Goal: Task Accomplishment & Management: Use online tool/utility

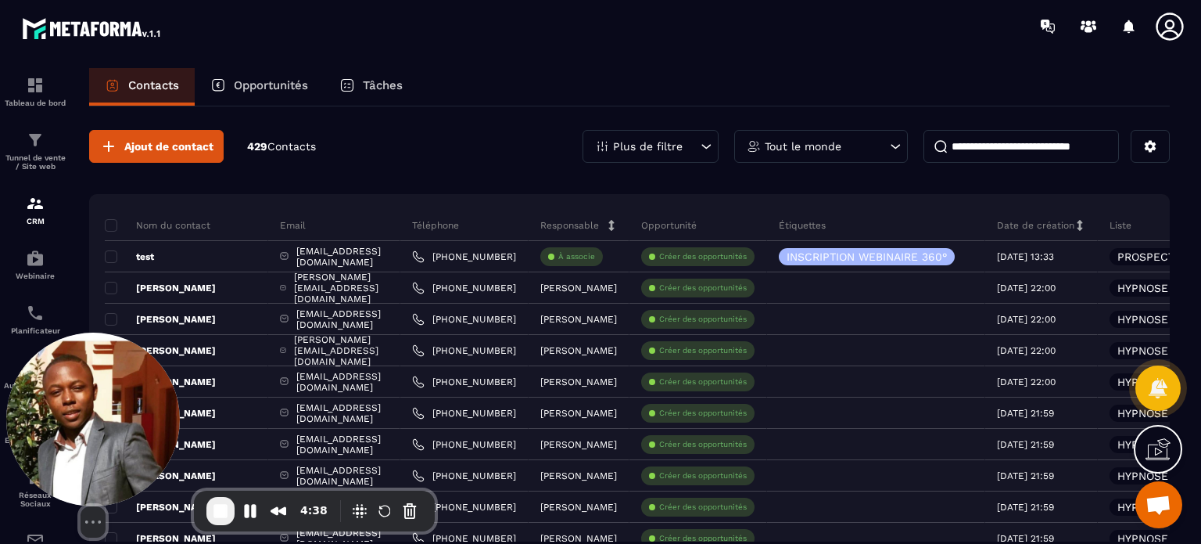
click at [13, 381] on div "Select video screen size" at bounding box center [93, 434] width 174 height 205
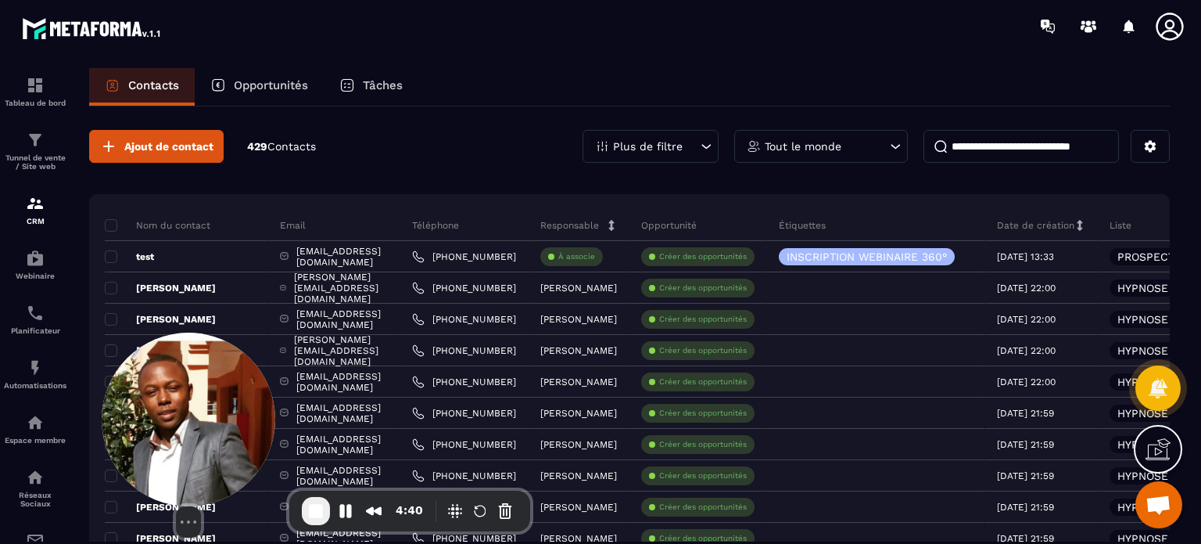
drag, startPoint x: 106, startPoint y: 417, endPoint x: 206, endPoint y: 423, distance: 100.3
click at [206, 423] on img at bounding box center [189, 419] width 174 height 174
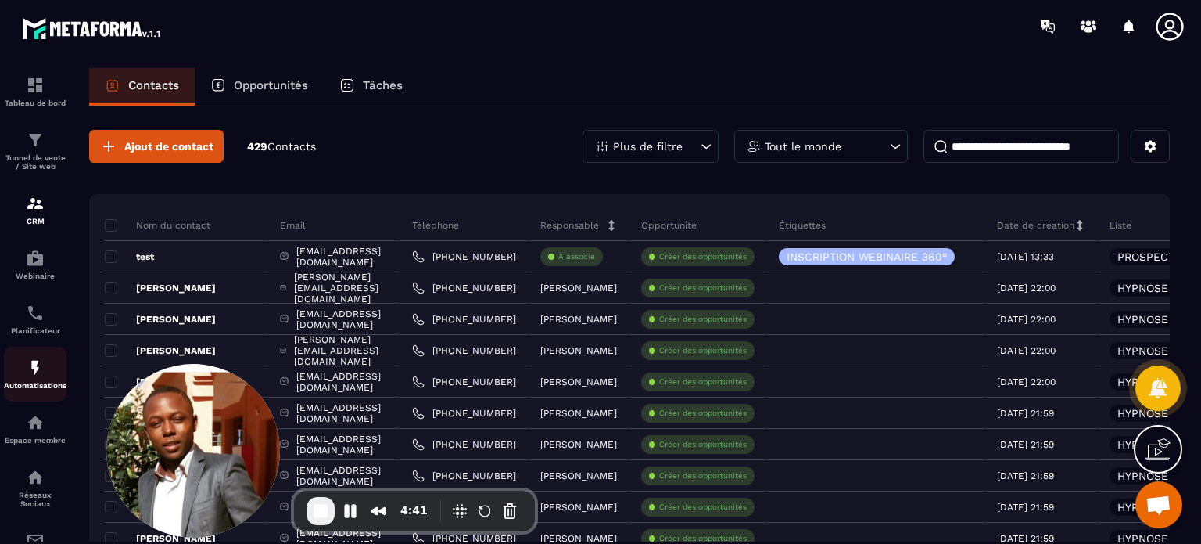
click at [37, 377] on img at bounding box center [35, 367] width 19 height 19
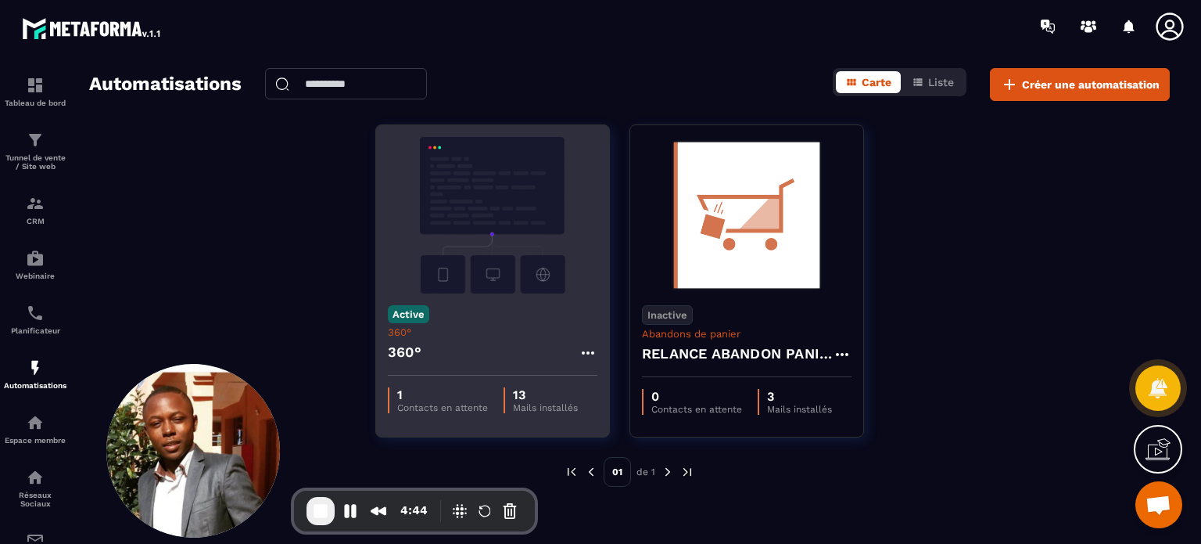
click at [461, 343] on div "360°" at bounding box center [493, 357] width 210 height 38
click at [497, 193] on img at bounding box center [493, 215] width 210 height 156
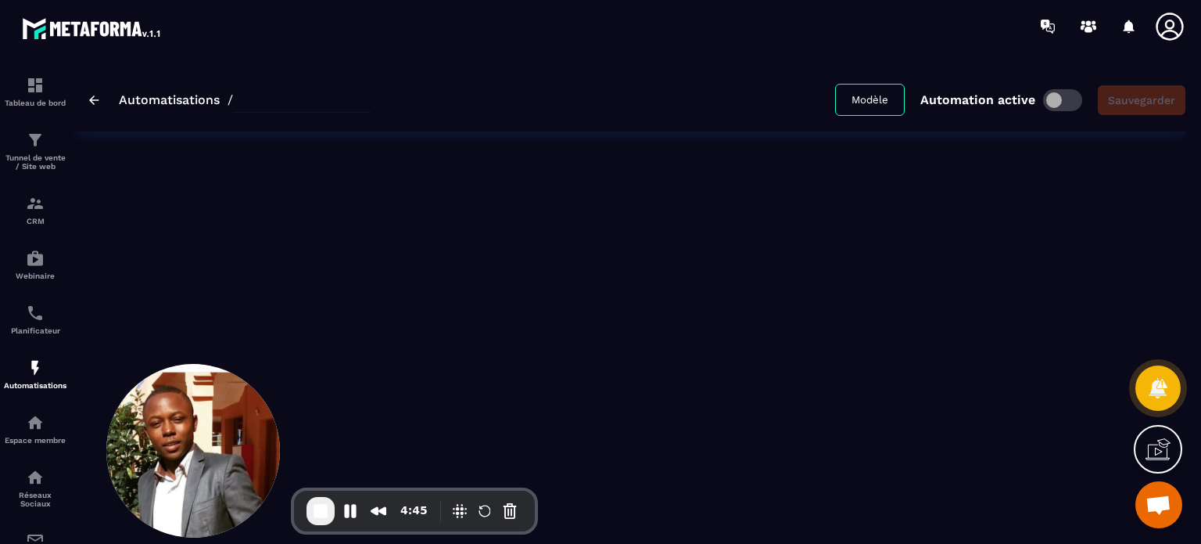
type input "****"
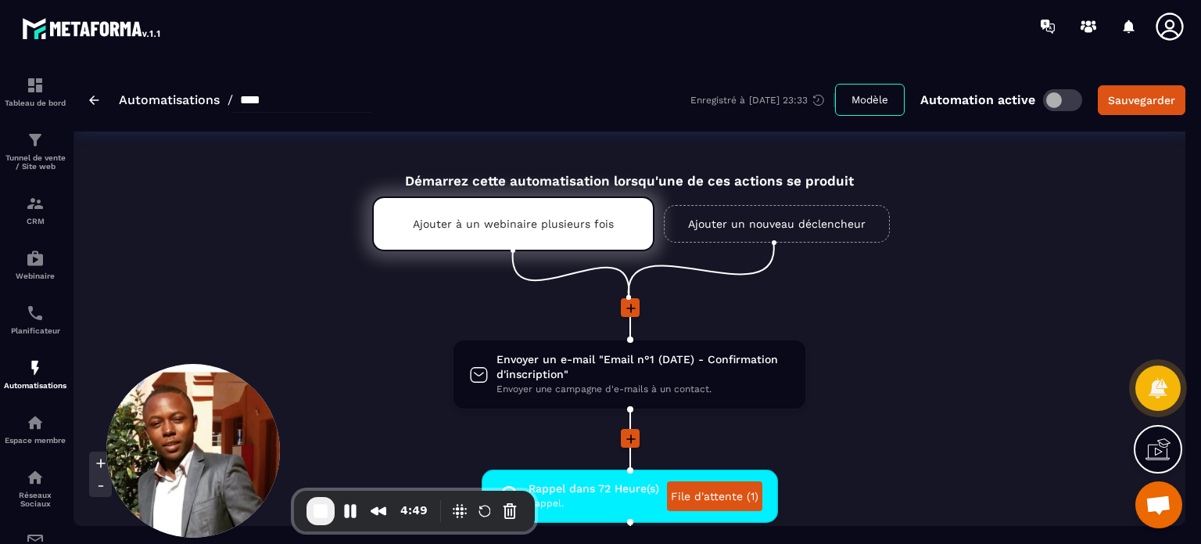
click at [977, 403] on li "Envoyer un e-mail "Email n°1 (DATE) - Confirmation d'inscription" Envoyer une c…" at bounding box center [629, 384] width 813 height 90
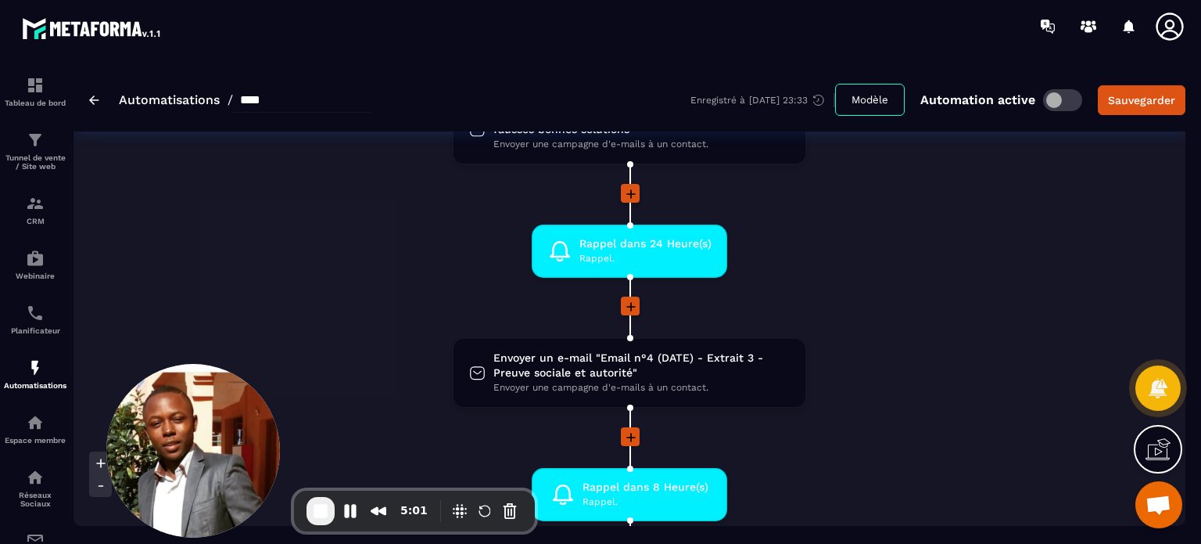
scroll to position [751, 0]
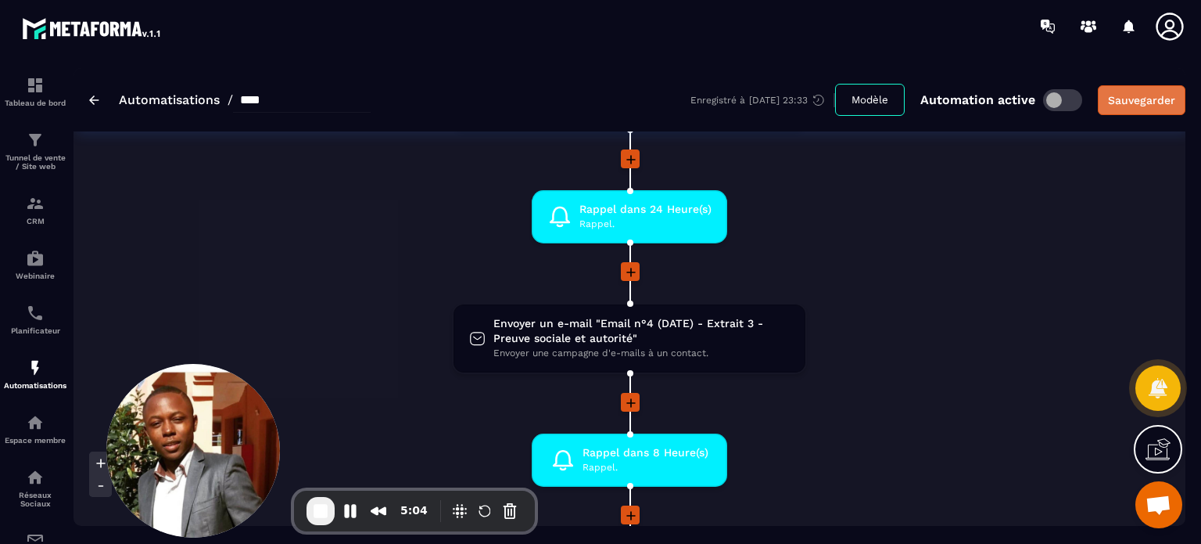
click at [1142, 108] on button "Sauvegarder" at bounding box center [1142, 100] width 88 height 30
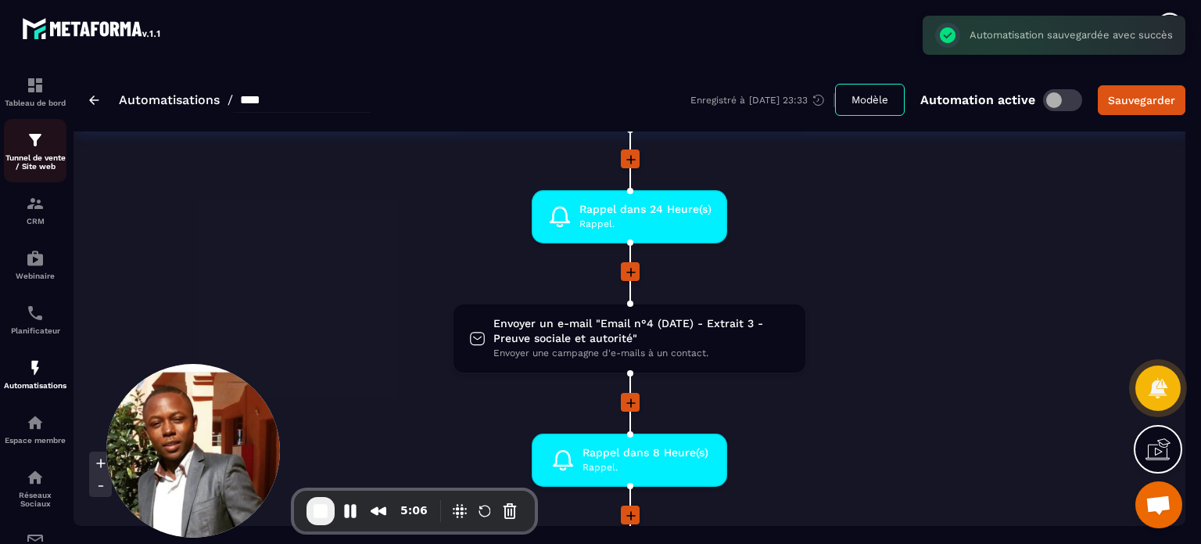
click at [32, 155] on p "Tunnel de vente / Site web" at bounding box center [35, 161] width 63 height 17
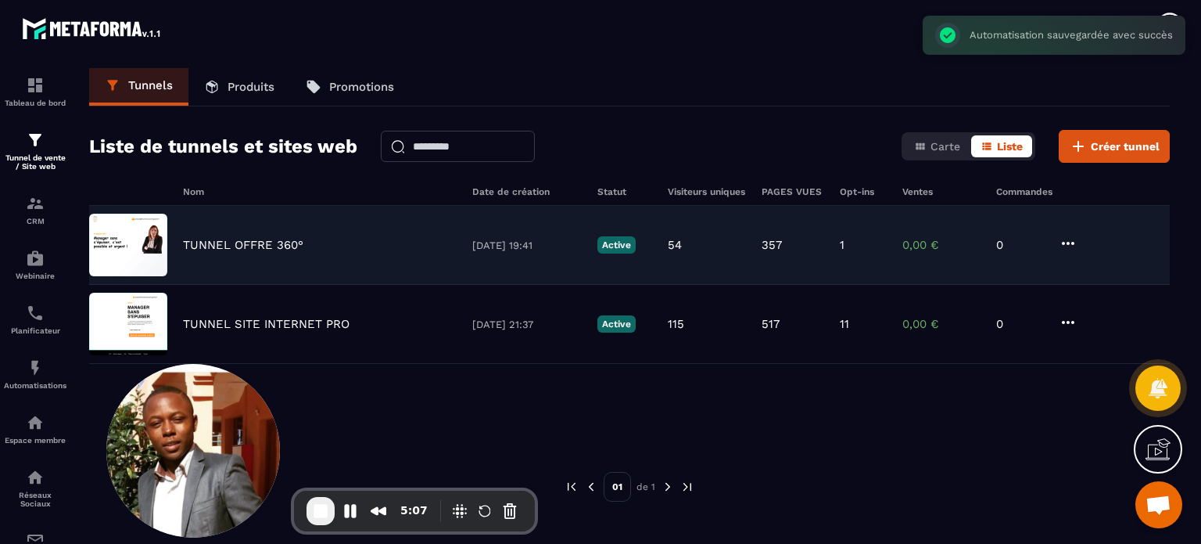
click at [282, 240] on p "TUNNEL OFFRE 360°" at bounding box center [243, 245] width 120 height 14
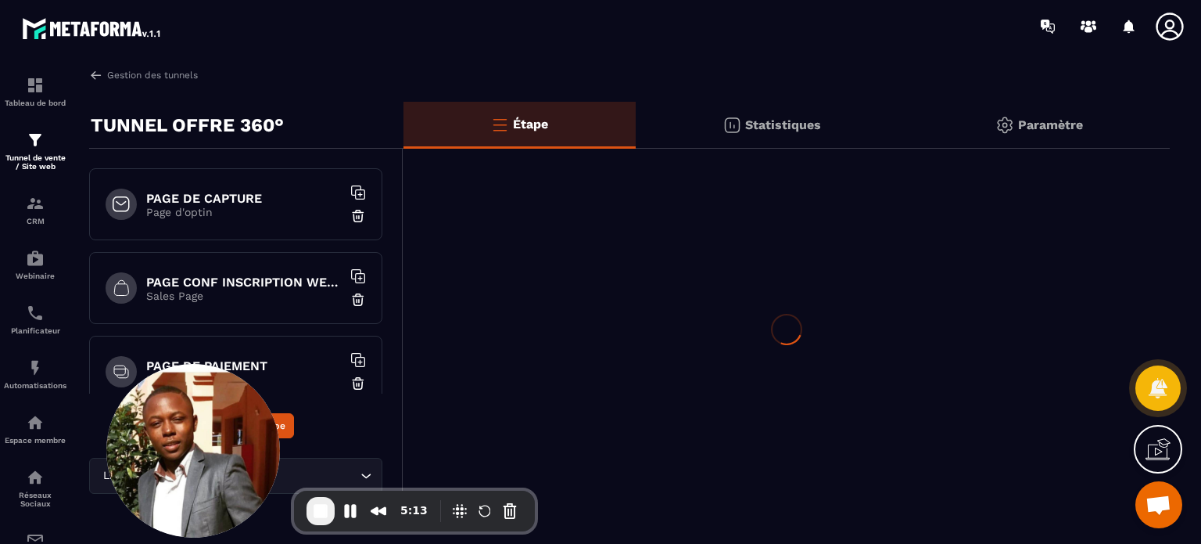
click at [253, 232] on div "PAGE DE CAPTURE Page d'optin" at bounding box center [235, 204] width 293 height 72
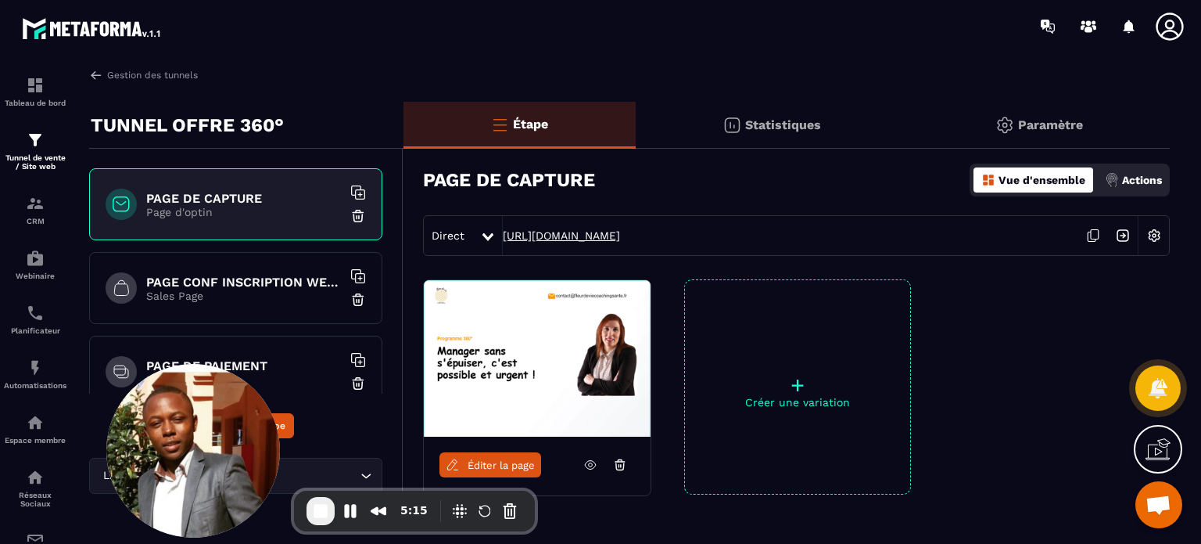
click at [620, 231] on link "[URL][DOMAIN_NAME]" at bounding box center [561, 235] width 117 height 13
click at [197, 306] on div "PAGE CONF INSCRIPTION WEBINAIRE Sales Page" at bounding box center [235, 288] width 293 height 72
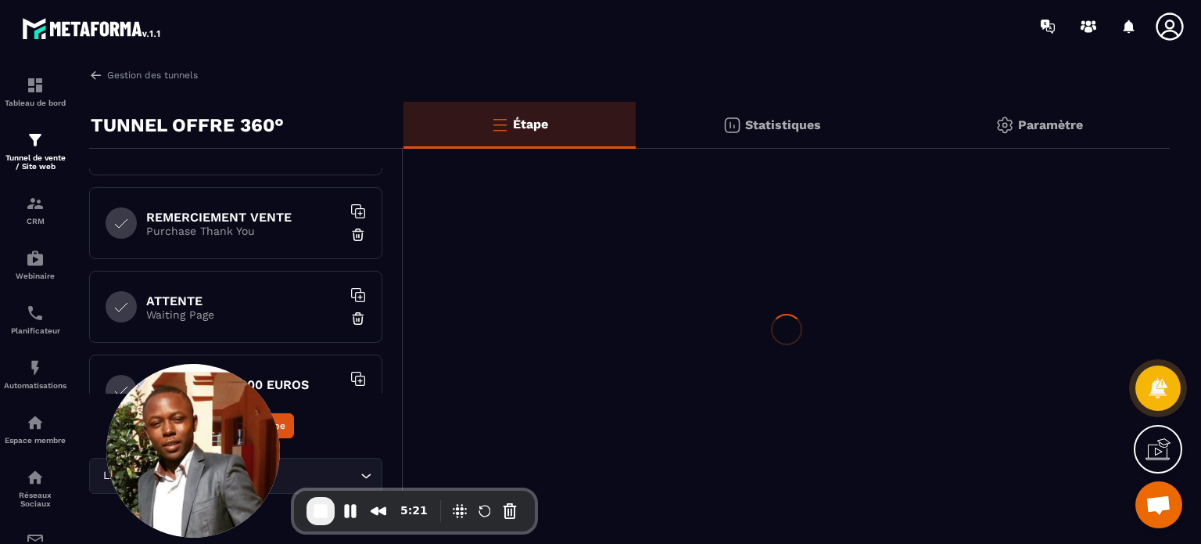
scroll to position [358, 0]
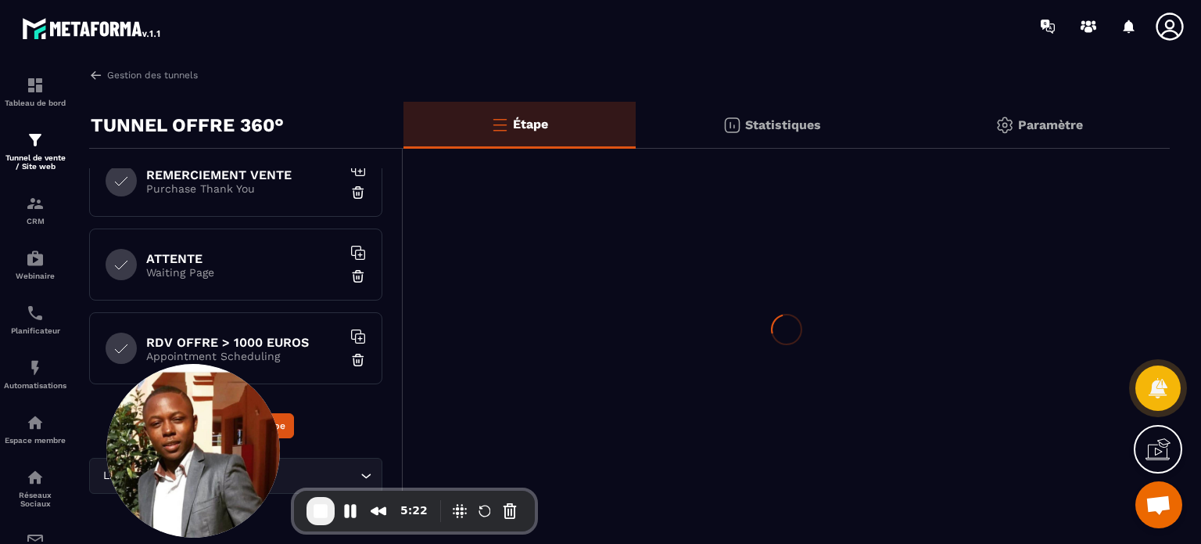
click at [257, 285] on div "ATTENTE Waiting Page" at bounding box center [235, 264] width 293 height 72
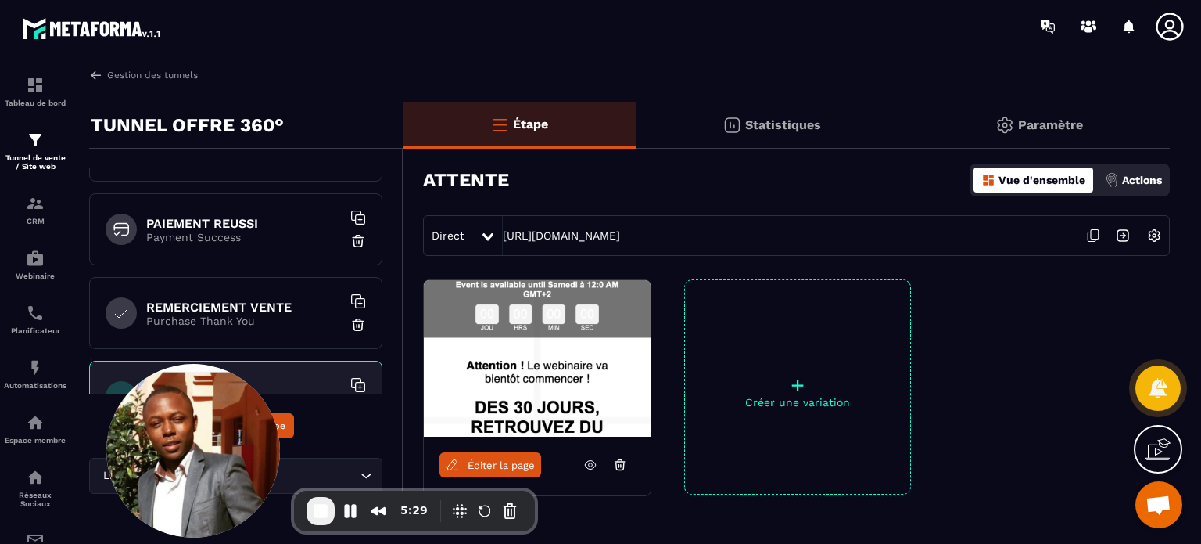
scroll to position [245, 0]
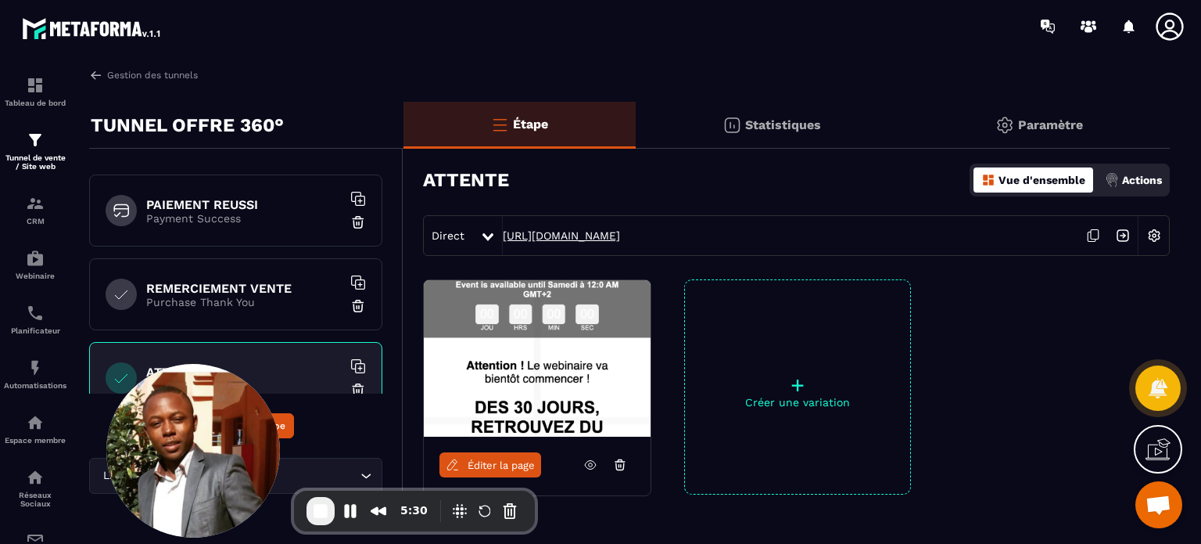
click at [605, 234] on link "[URL][DOMAIN_NAME]" at bounding box center [561, 235] width 117 height 13
click at [37, 280] on p "Webinaire" at bounding box center [35, 275] width 63 height 9
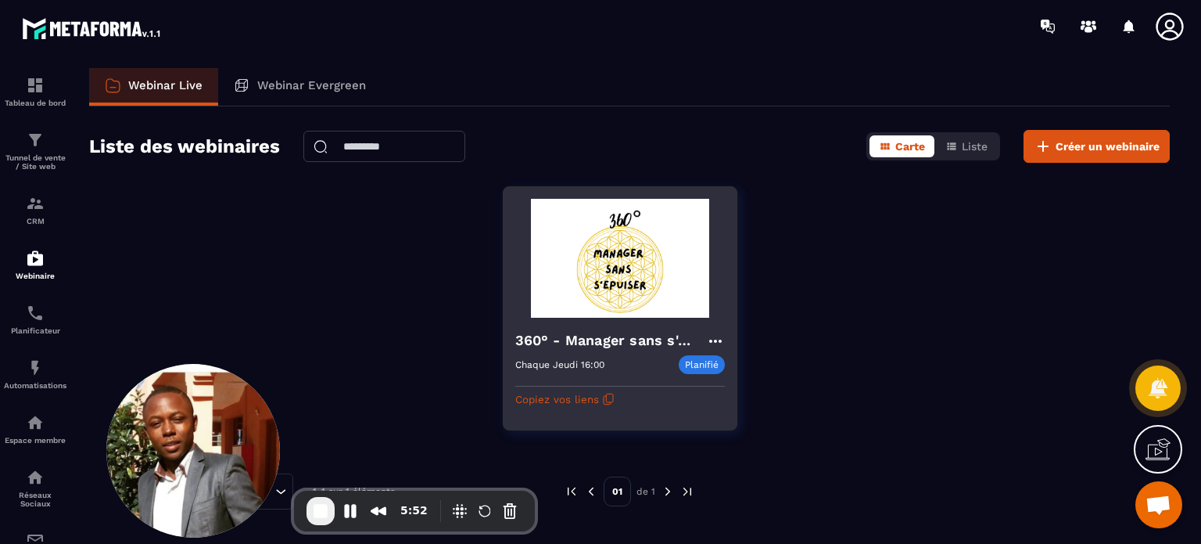
click at [591, 321] on div "360° - Manager sans s'épuiser Chaque [DATE] 16:00 Planifié Chaque [DATE] 16:00 …" at bounding box center [620, 365] width 233 height 94
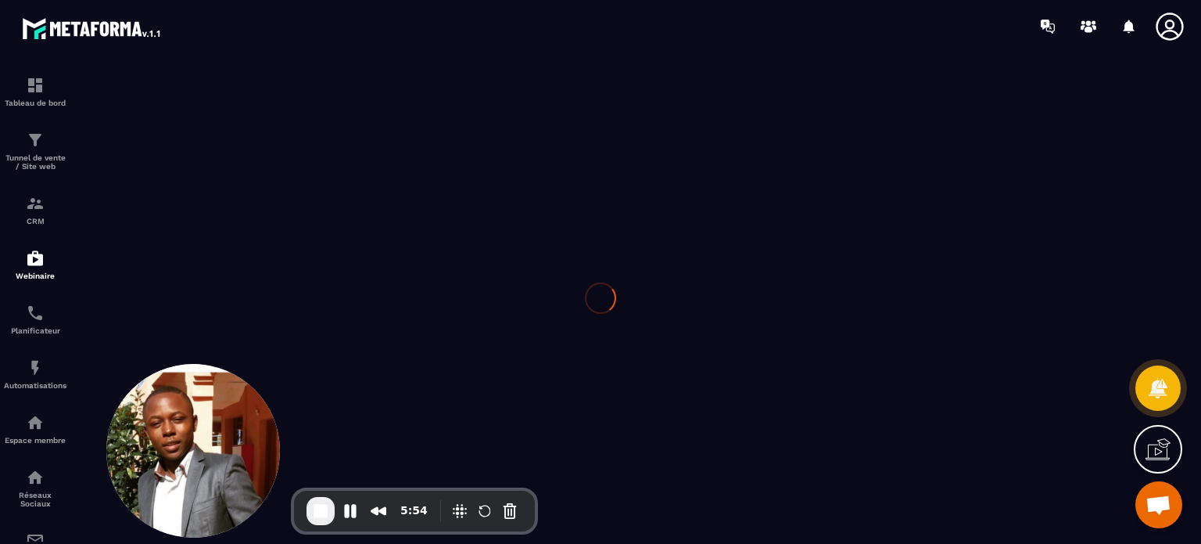
type input "**********"
type textarea "**********"
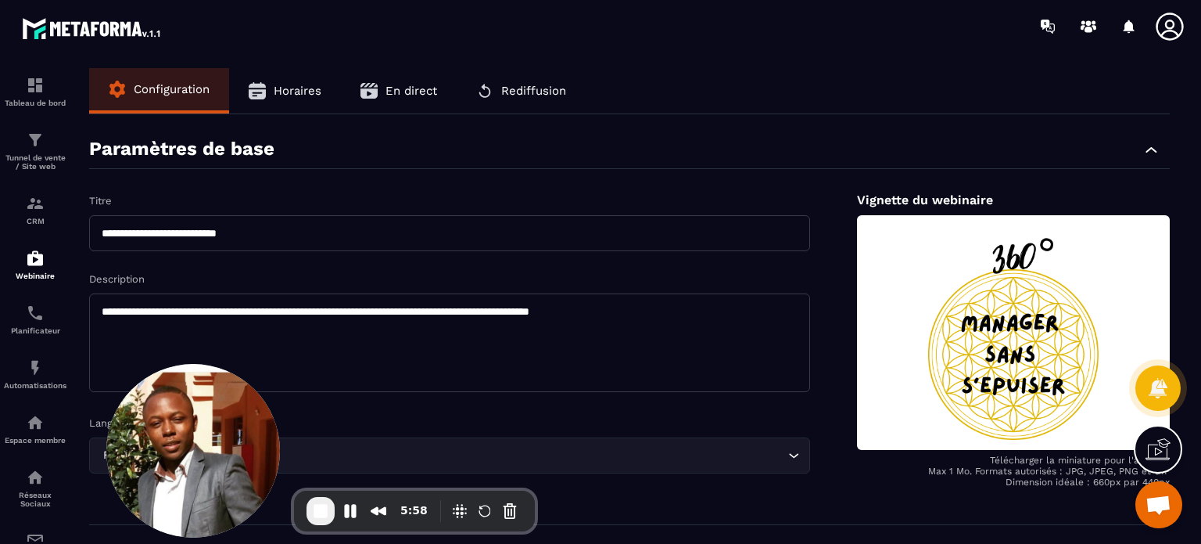
click at [440, 147] on div "Paramètres de base" at bounding box center [629, 149] width 1081 height 39
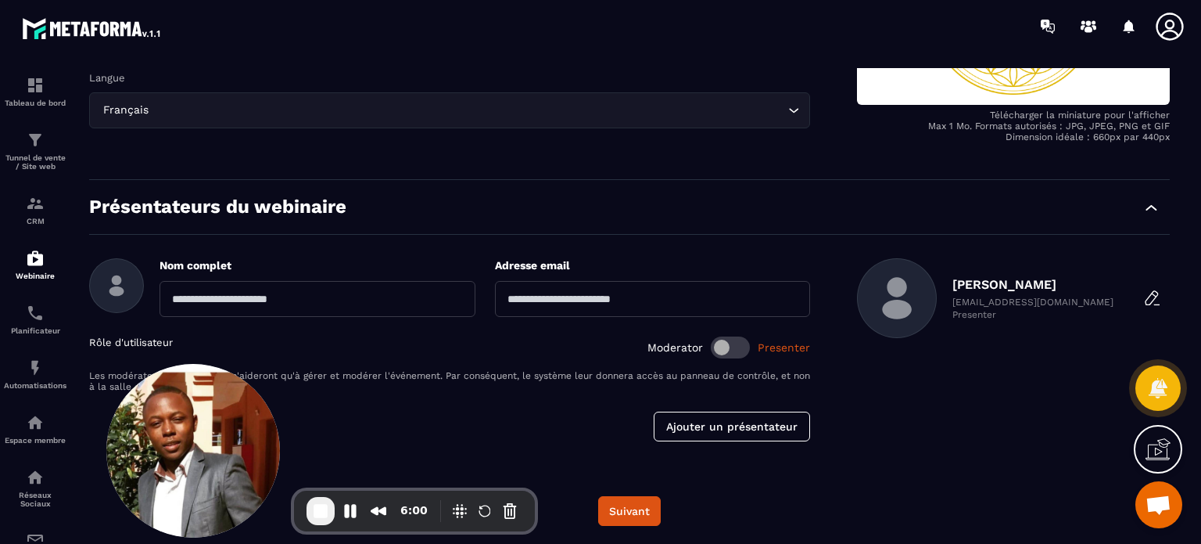
scroll to position [347, 0]
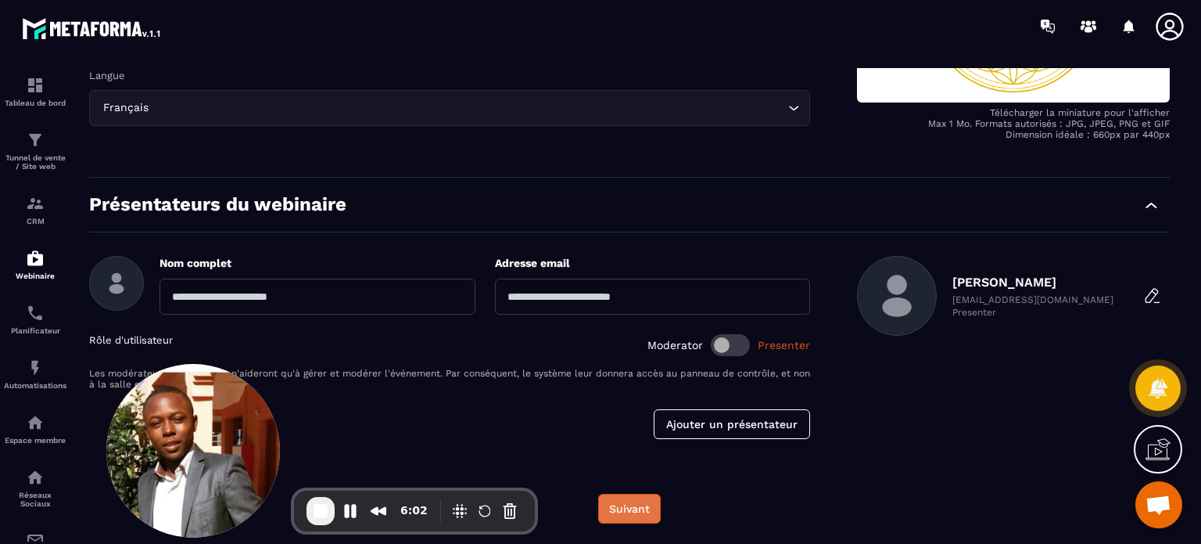
click at [629, 512] on button "Suivant" at bounding box center [629, 509] width 63 height 30
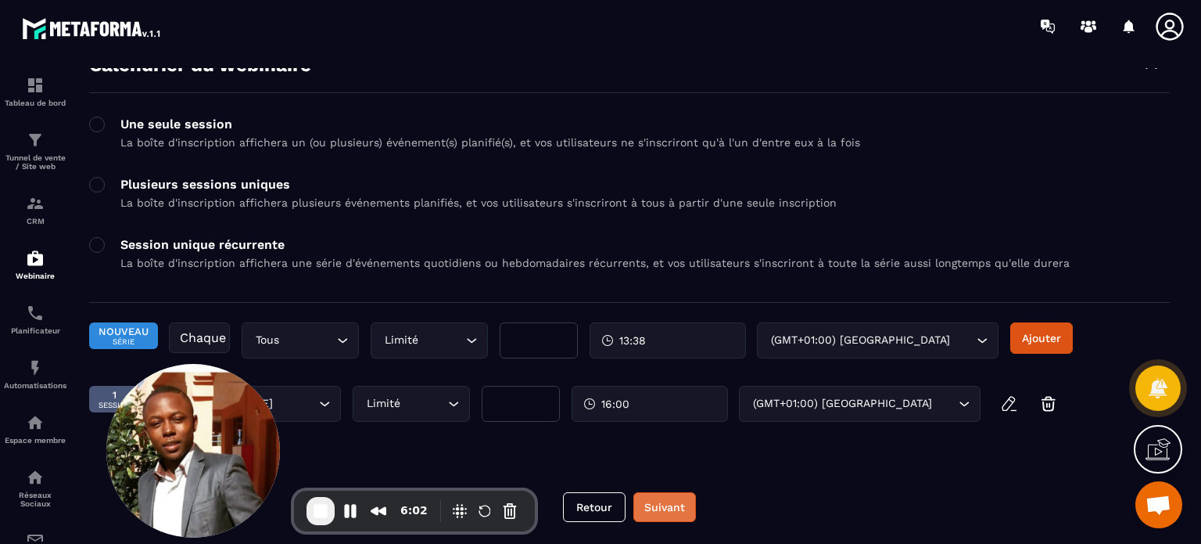
scroll to position [75, 0]
click at [663, 508] on button "Suivant" at bounding box center [665, 508] width 63 height 30
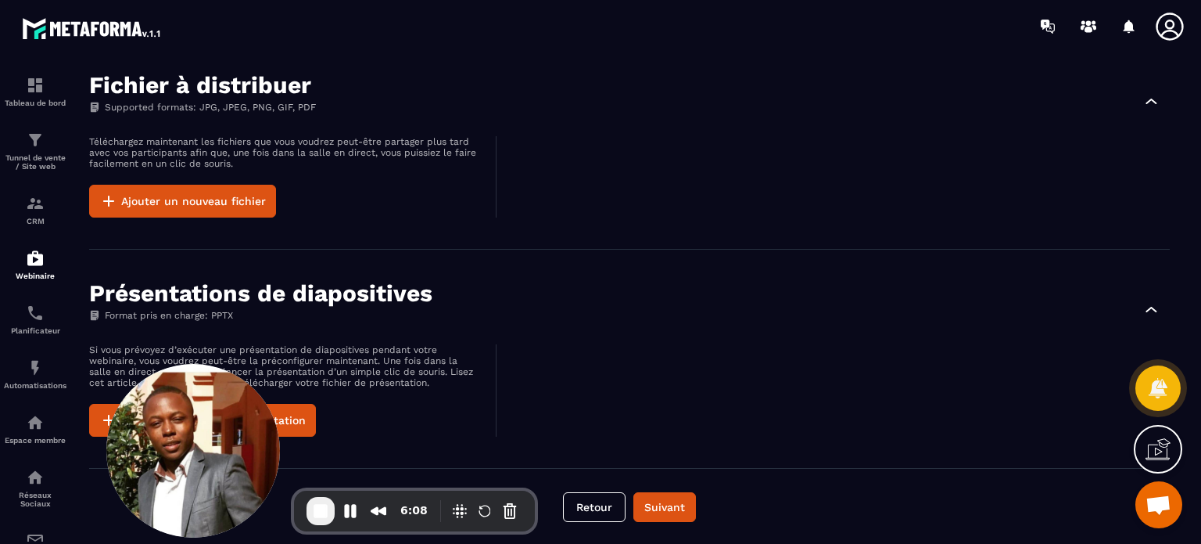
click at [514, 306] on div "Présentations de diapositives Format pris en charge: PPTX" at bounding box center [629, 309] width 1081 height 56
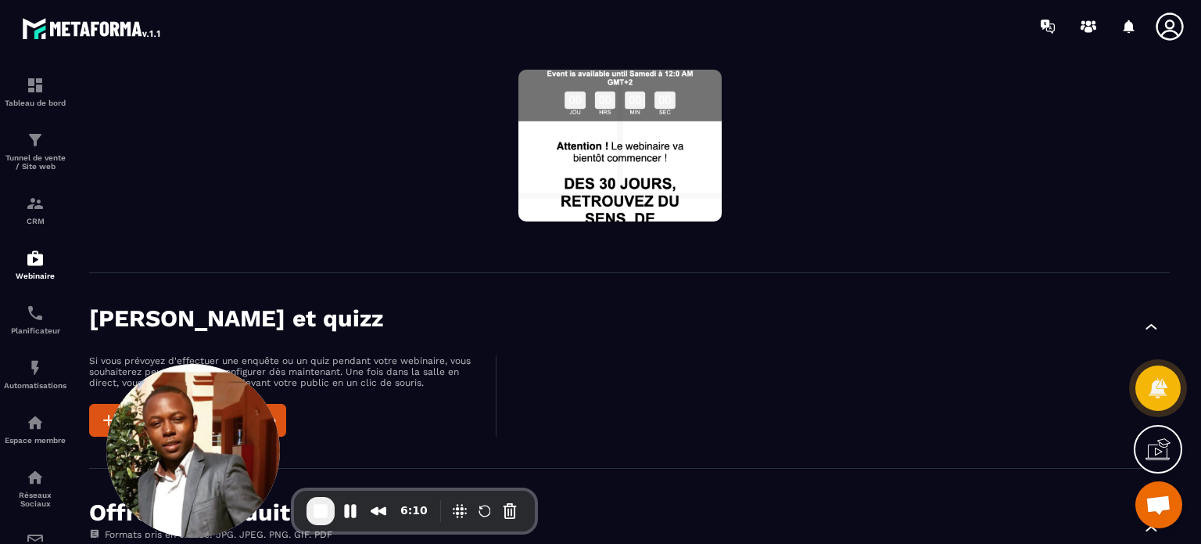
scroll to position [0, 0]
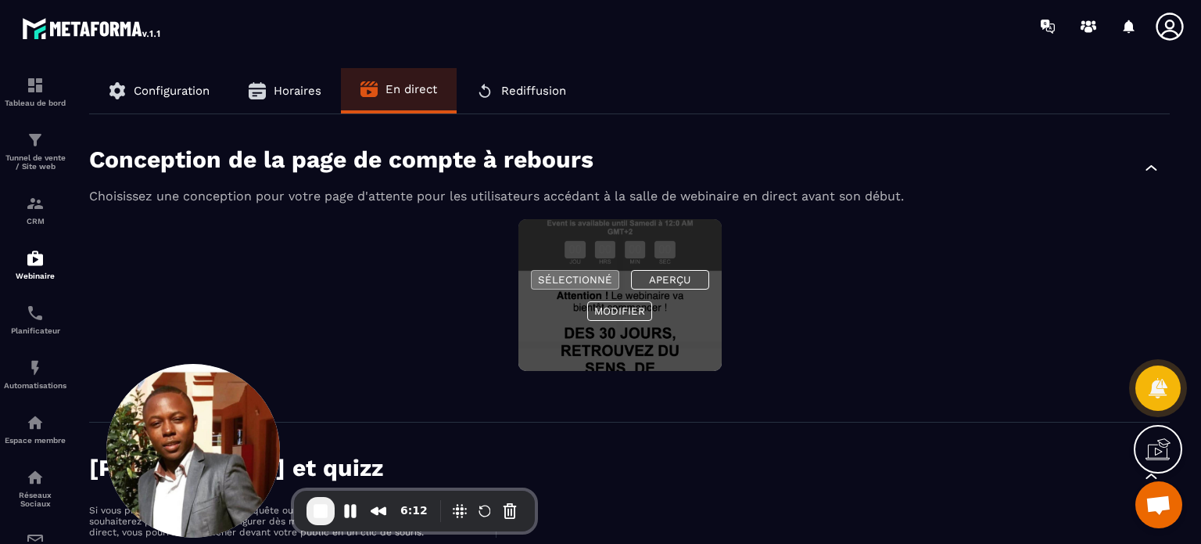
click at [586, 281] on button "Sélectionné" at bounding box center [575, 280] width 88 height 20
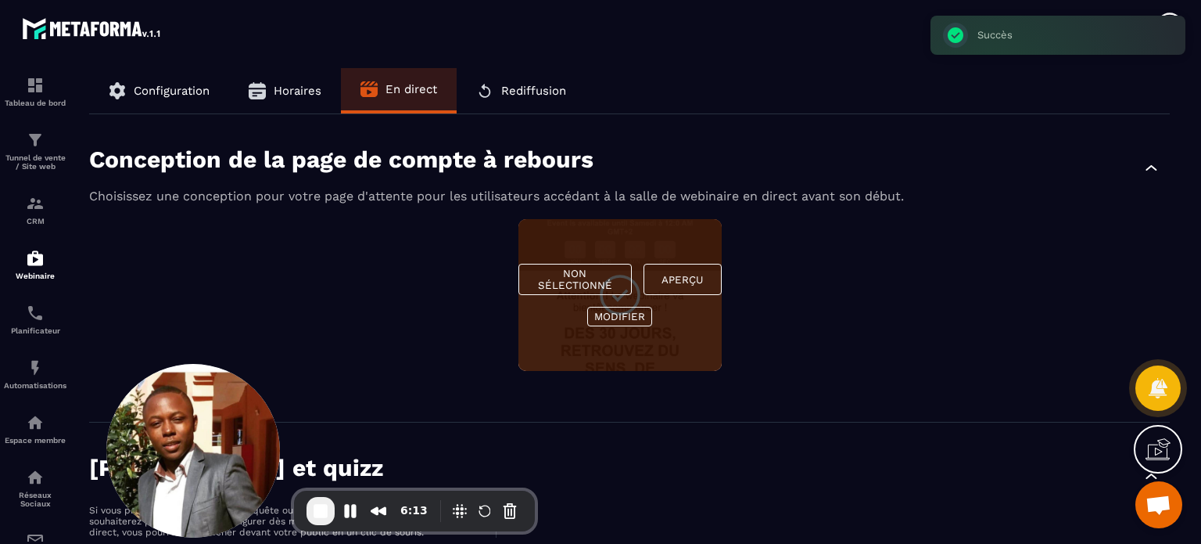
click at [804, 390] on div "Non sélectionné Aperçu Modifier" at bounding box center [629, 304] width 1081 height 171
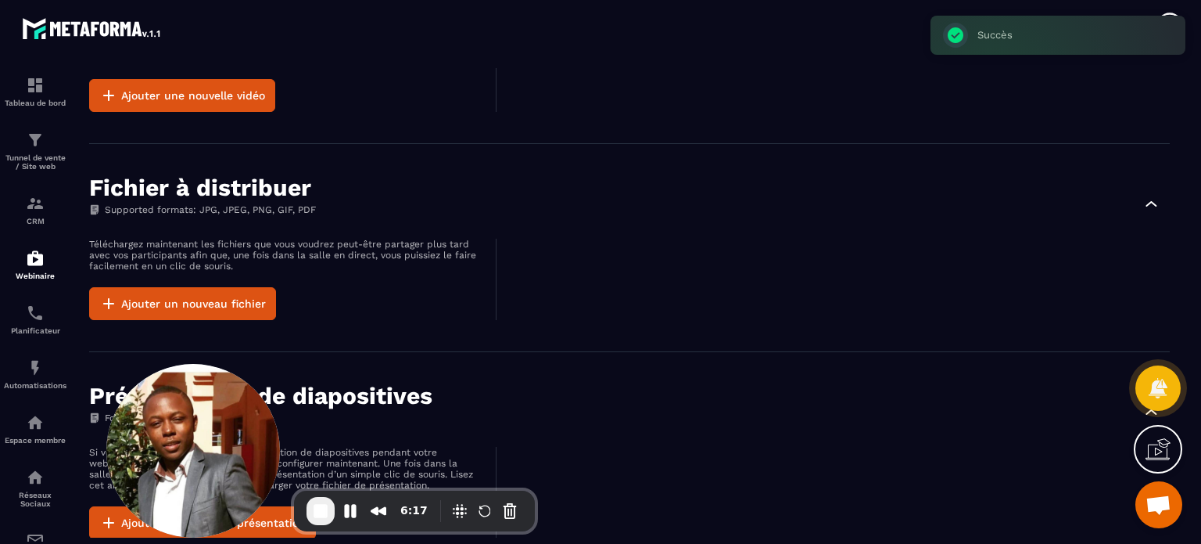
scroll to position [1029, 0]
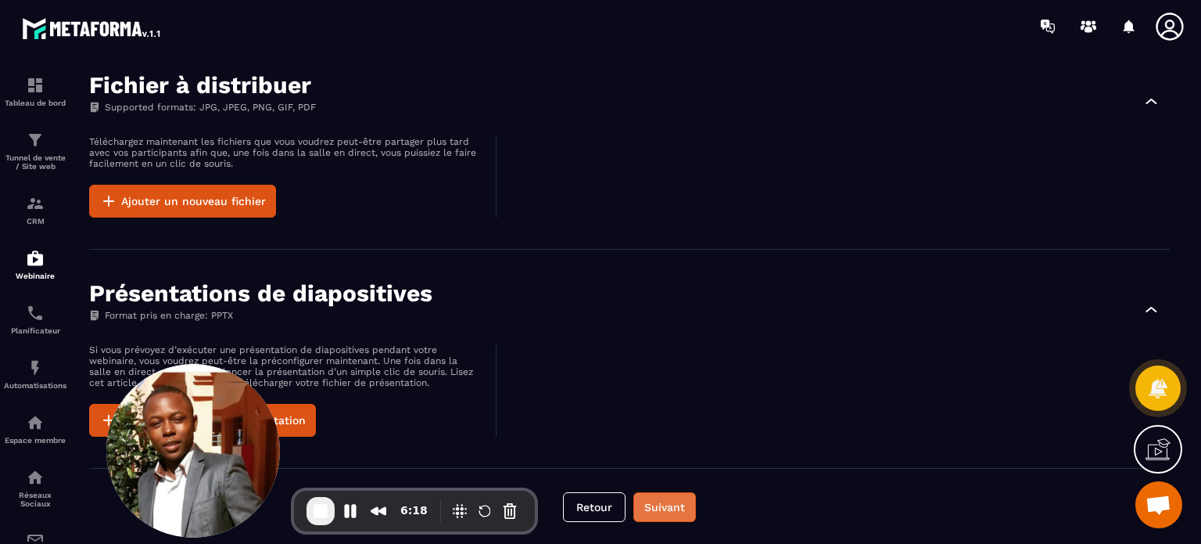
click at [677, 512] on button "Suivant" at bounding box center [665, 507] width 63 height 30
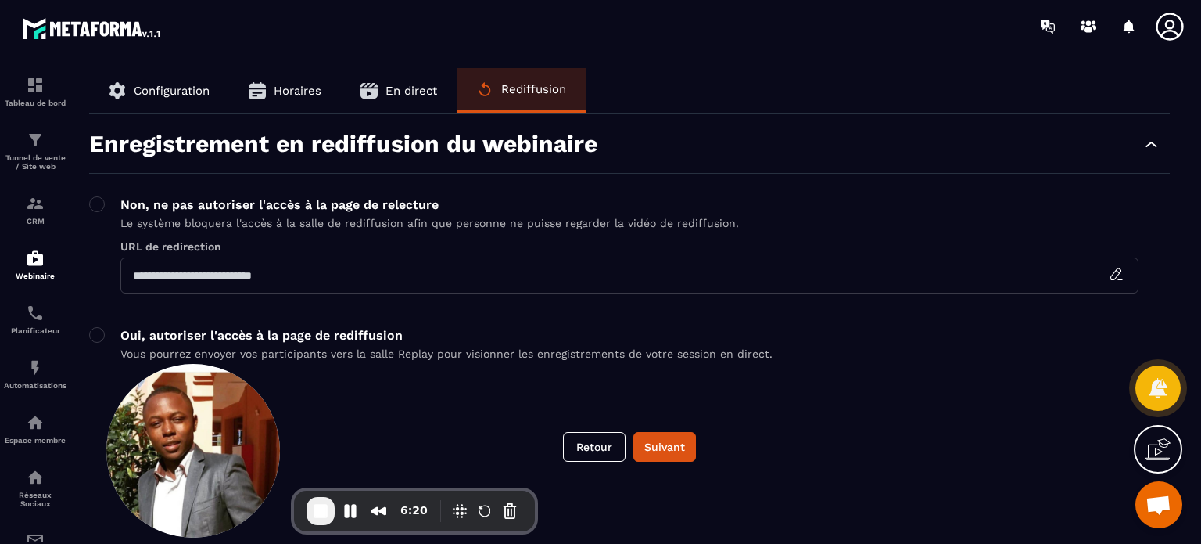
click at [491, 351] on p "Vous pourrez envoyer vos participants vers la salle Replay pour visionner les e…" at bounding box center [446, 353] width 652 height 13
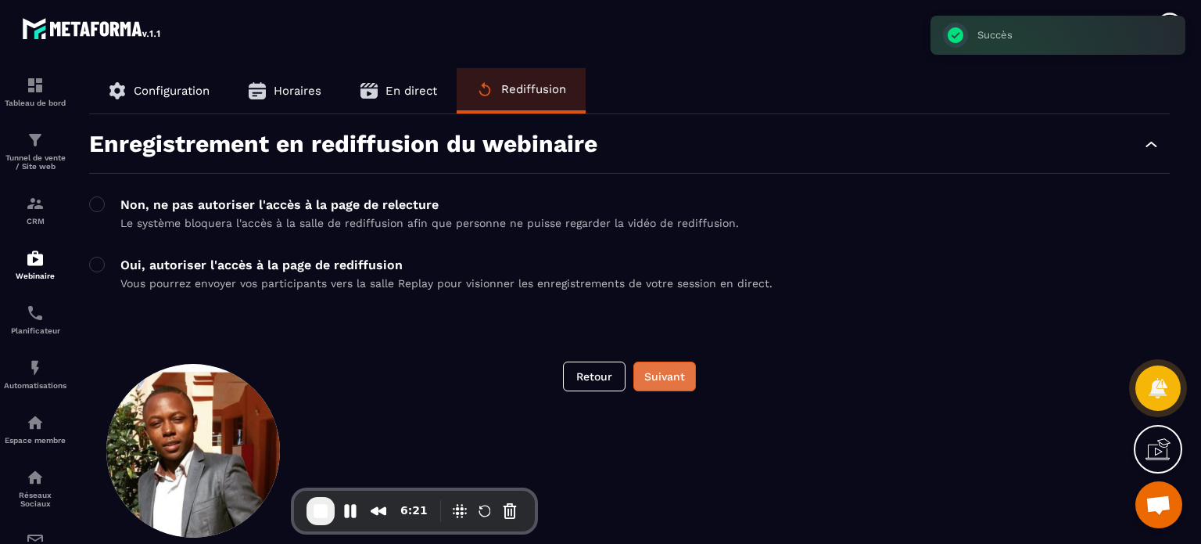
click at [688, 375] on button "Suivant" at bounding box center [665, 376] width 63 height 30
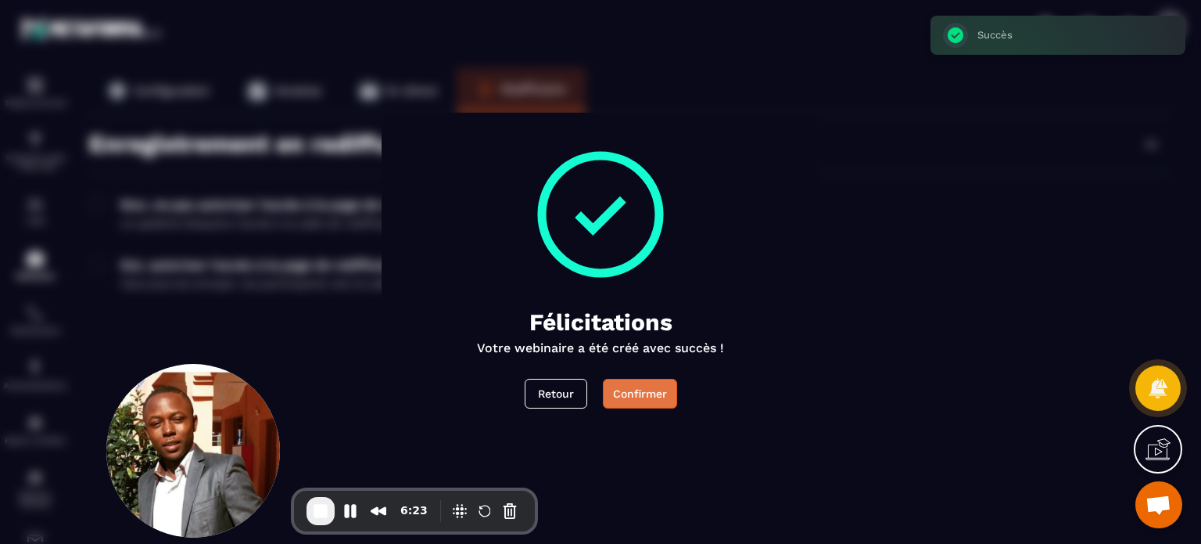
click at [641, 405] on button "Confirmer" at bounding box center [640, 394] width 74 height 30
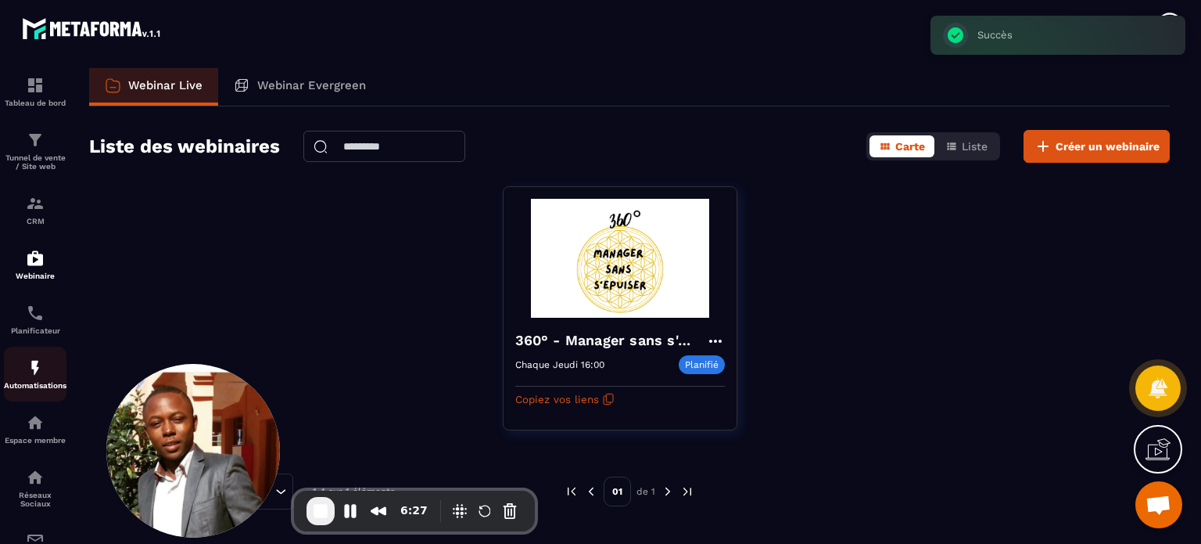
click at [33, 387] on p "Automatisations" at bounding box center [35, 385] width 63 height 9
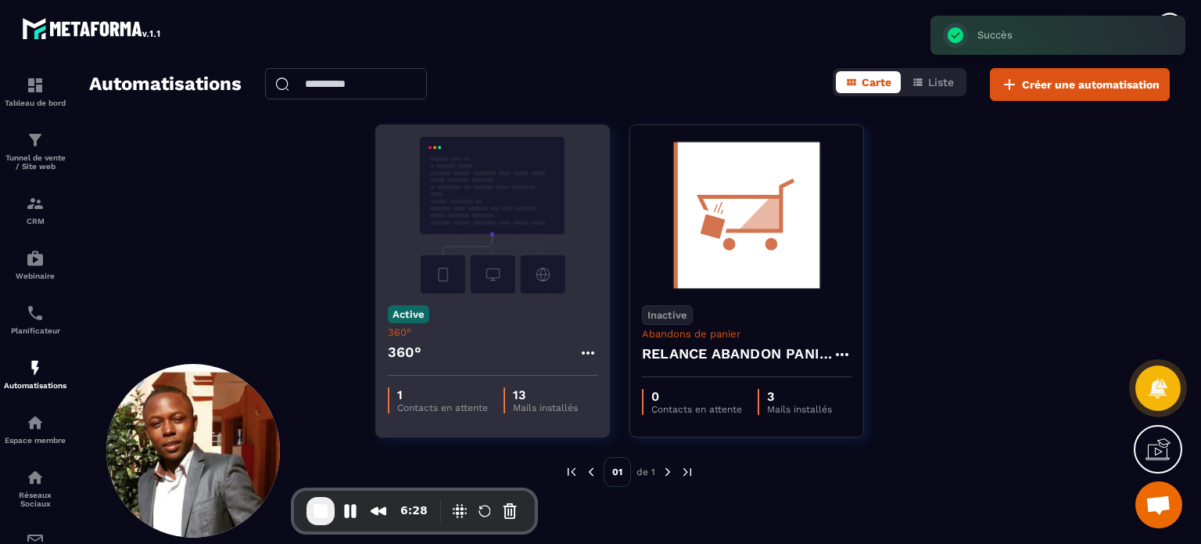
click at [542, 342] on div "360°" at bounding box center [493, 357] width 210 height 38
click at [551, 224] on img at bounding box center [493, 215] width 210 height 156
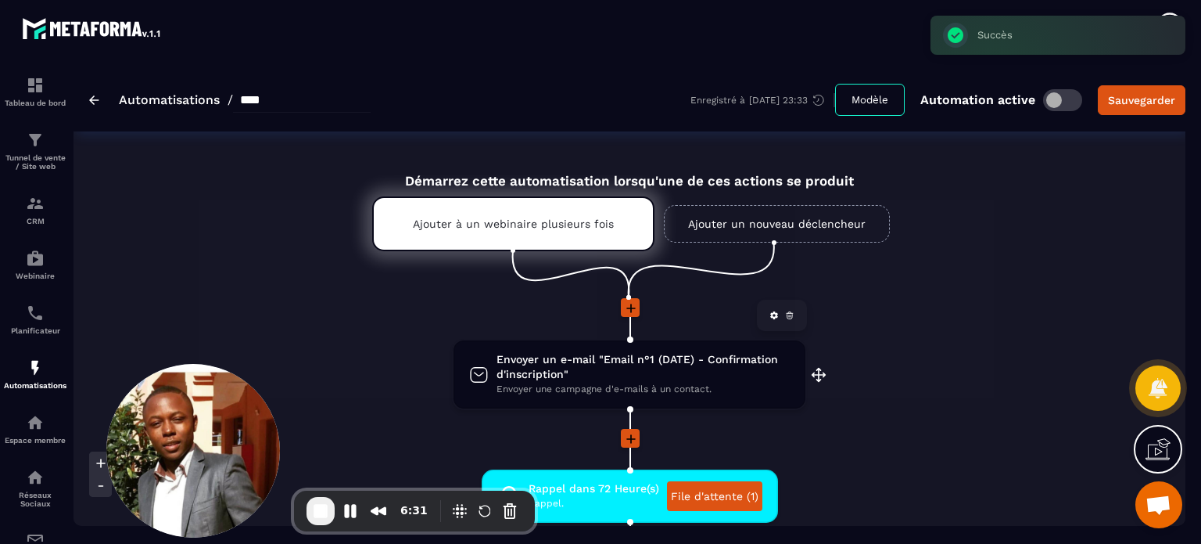
click at [578, 358] on span "Envoyer un e-mail "Email n°1 (DATE) - Confirmation d'inscription"" at bounding box center [643, 367] width 293 height 30
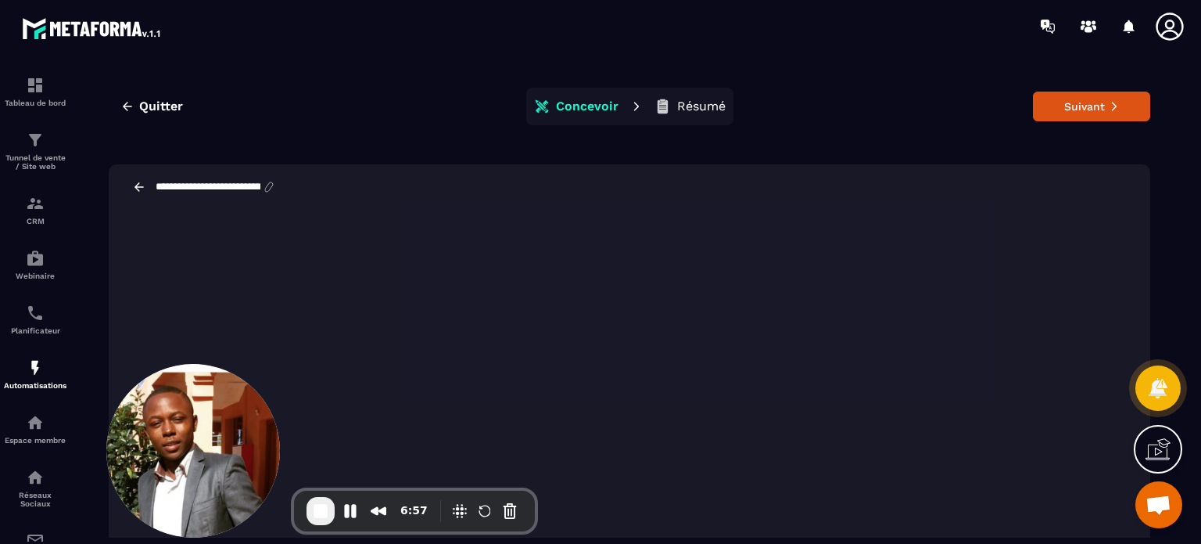
click at [1099, 90] on div "Quitter Concevoir Résumé Suivant" at bounding box center [630, 107] width 1042 height 38
click at [160, 107] on span "Quitter" at bounding box center [161, 107] width 44 height 16
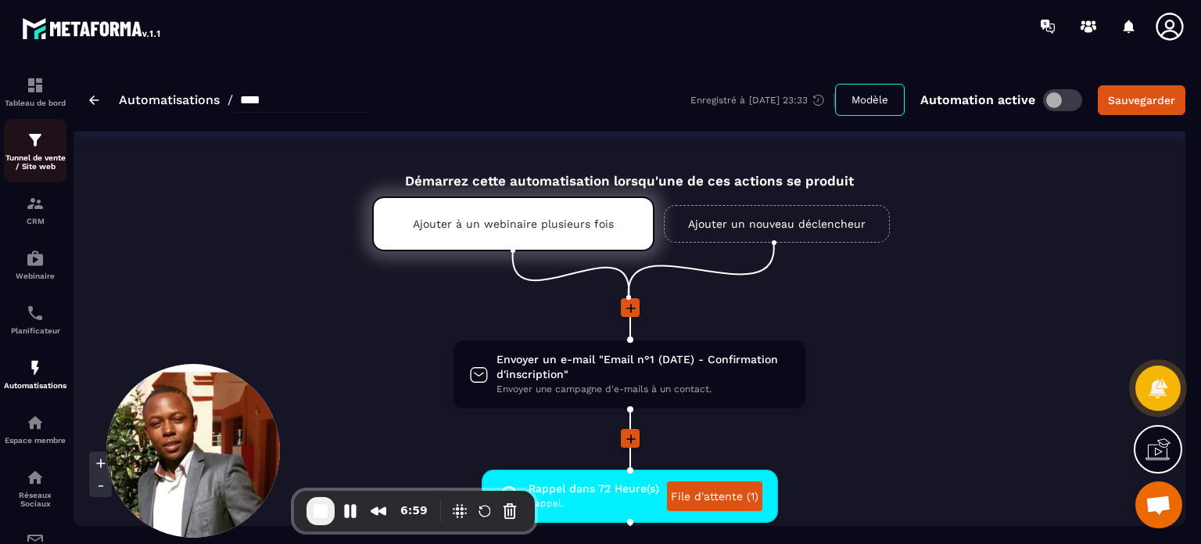
click at [27, 161] on p "Tunnel de vente / Site web" at bounding box center [35, 161] width 63 height 17
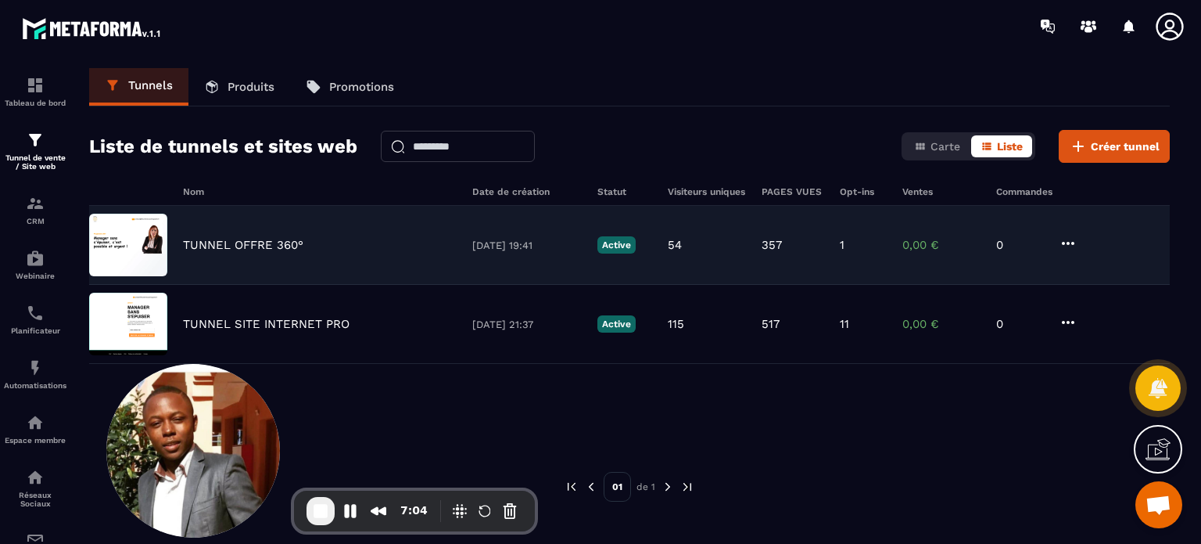
click at [221, 285] on div "TUNNEL OFFRE 360° [DATE] 19:41 Active 54 357 1 0,00 € 0" at bounding box center [629, 324] width 1081 height 79
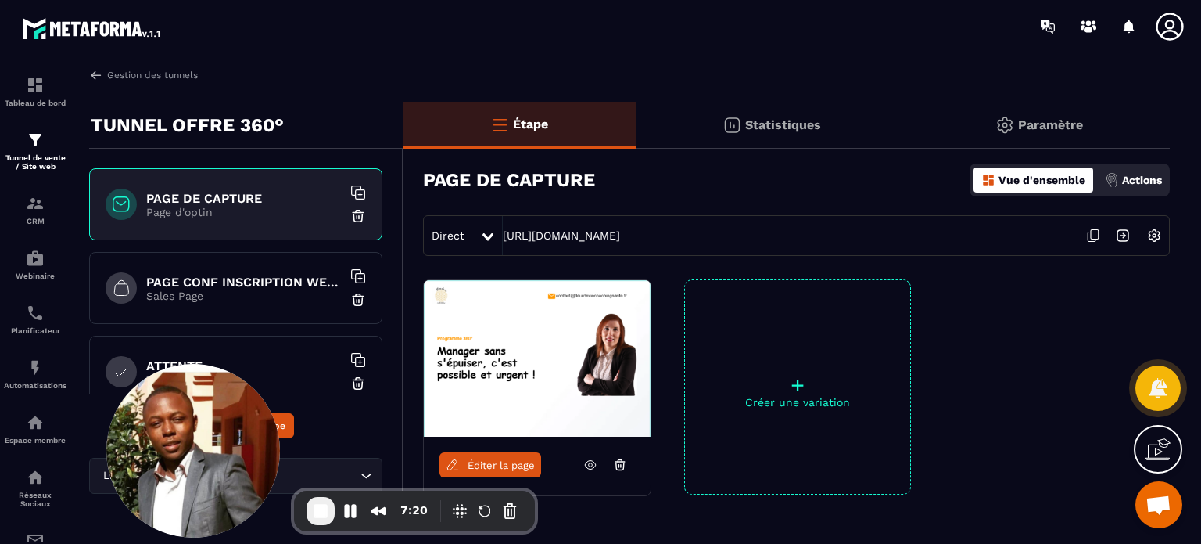
click at [216, 295] on p "Sales Page" at bounding box center [244, 295] width 196 height 13
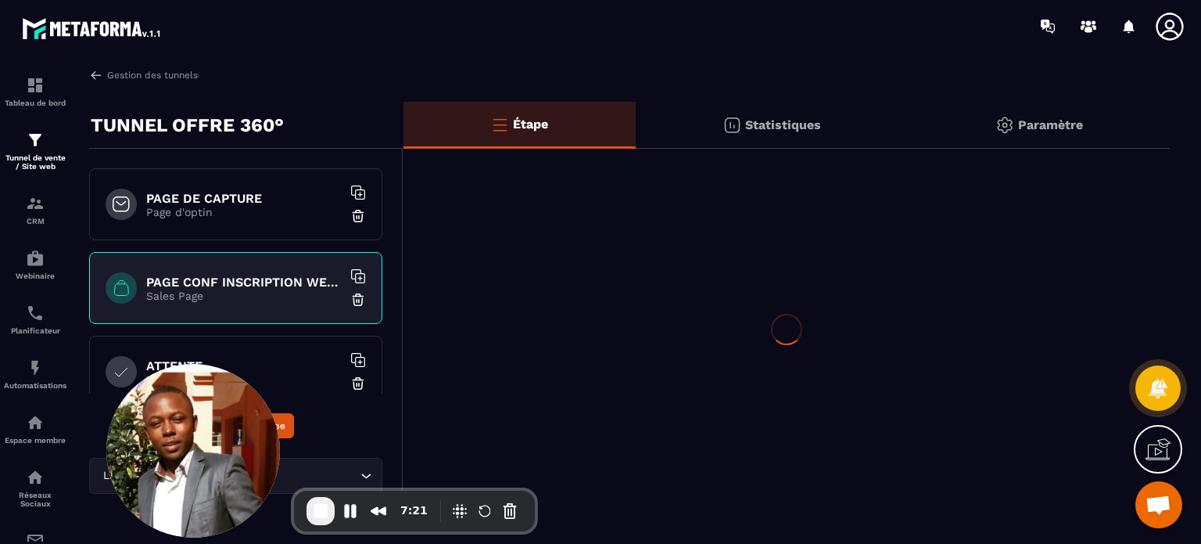
click at [247, 344] on div "ATTENTE Waiting Page" at bounding box center [235, 372] width 293 height 72
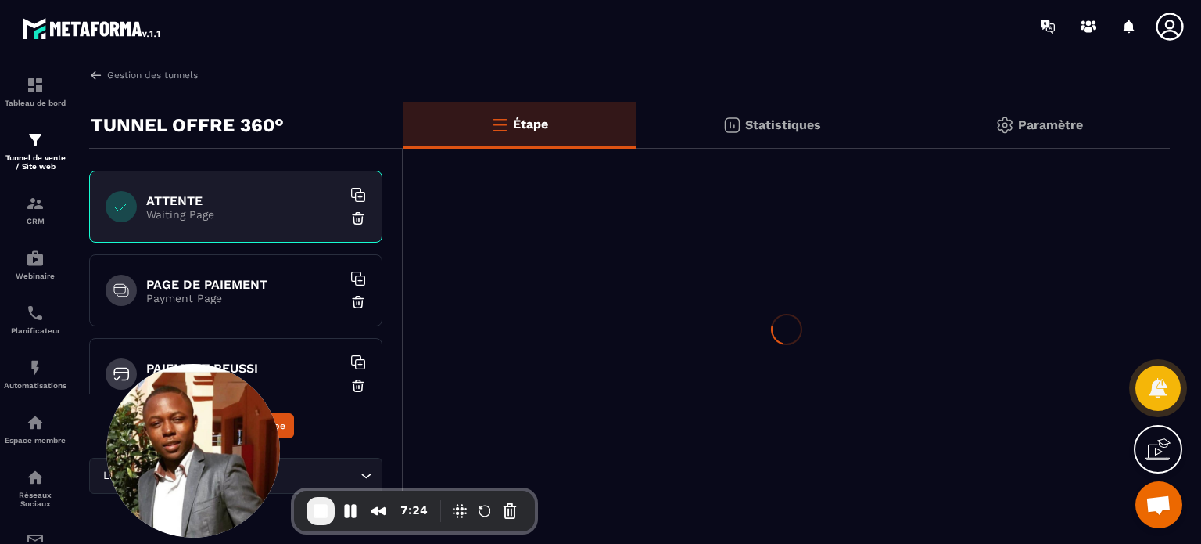
scroll to position [167, 0]
click at [242, 307] on div "PAGE DE PAIEMENT Payment Page" at bounding box center [235, 289] width 293 height 72
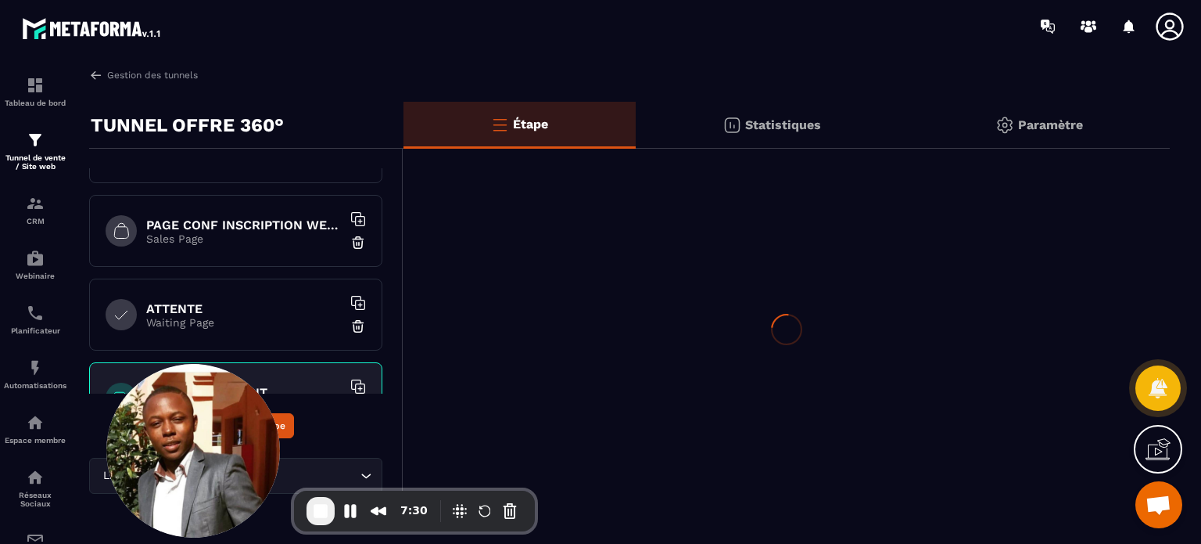
scroll to position [0, 0]
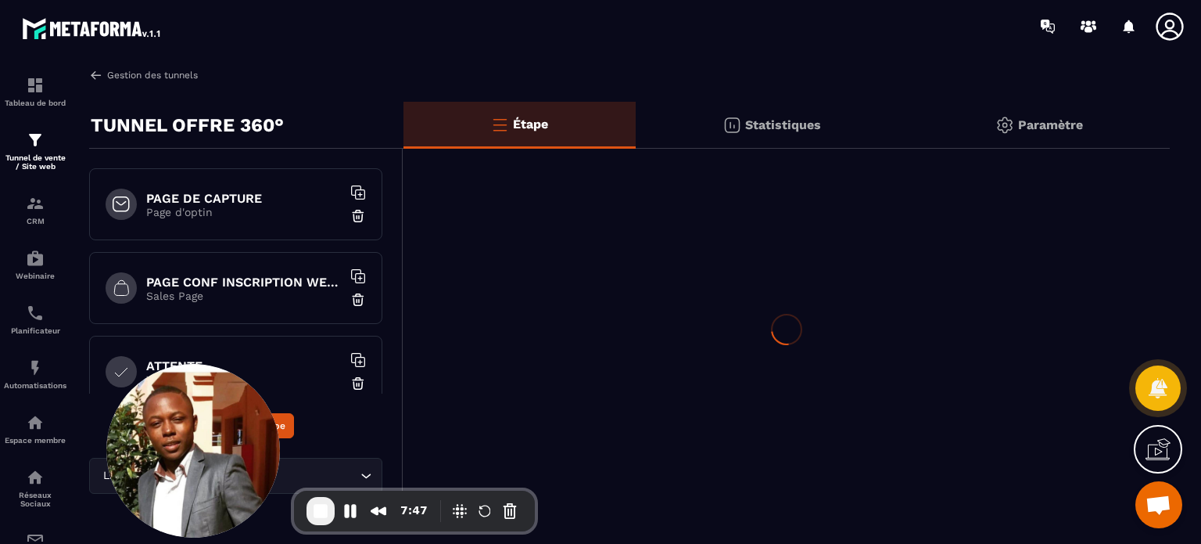
click at [128, 80] on link "Gestion des tunnels" at bounding box center [143, 75] width 109 height 14
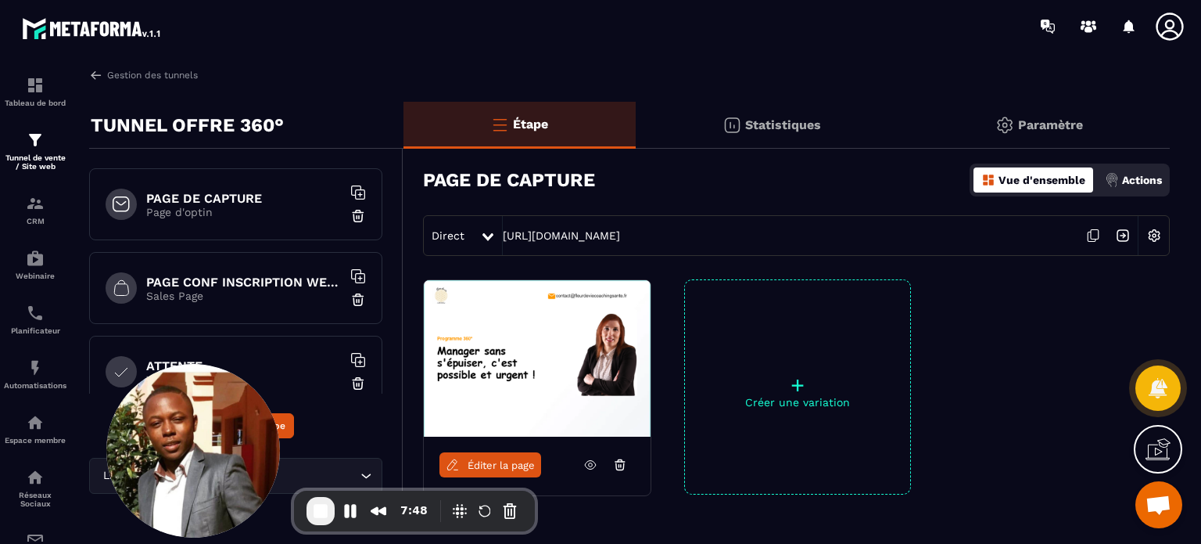
click at [165, 63] on div "Tableau de bord Tunnel de vente / Site web CRM Webinaire Planificateur Automati…" at bounding box center [133, 296] width 267 height 489
click at [167, 77] on link "Gestion des tunnels" at bounding box center [143, 75] width 109 height 14
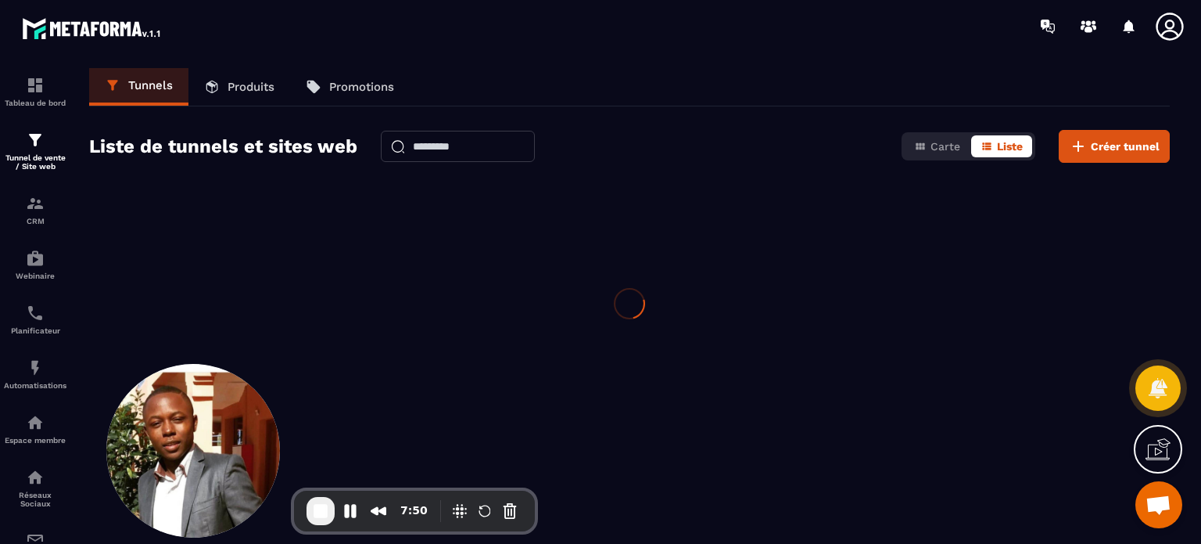
click at [240, 99] on link "Produits" at bounding box center [240, 87] width 102 height 38
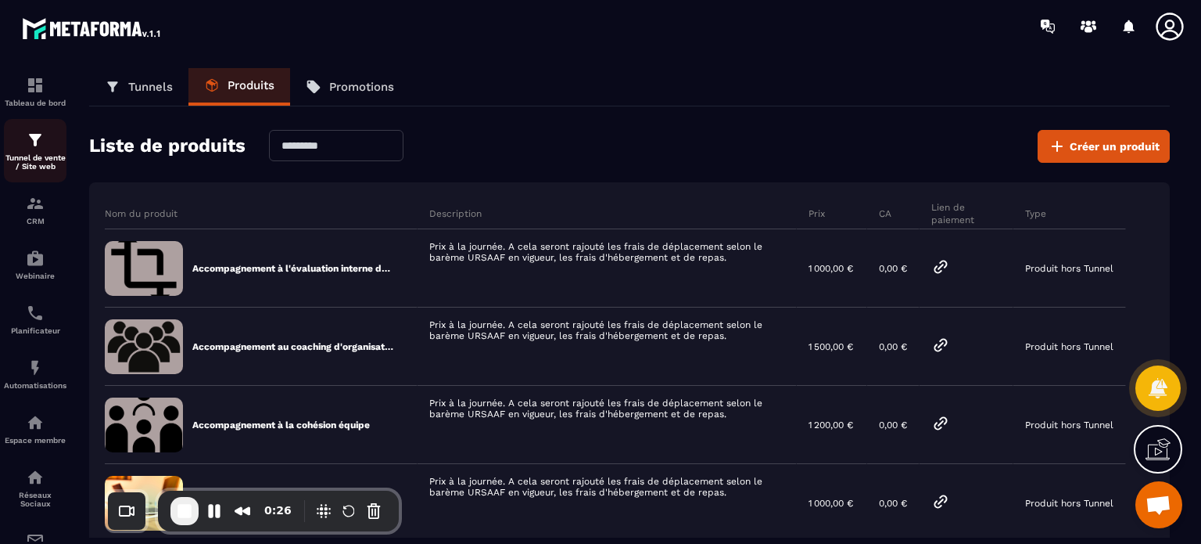
click at [36, 120] on link "Tunnel de vente / Site web" at bounding box center [35, 150] width 63 height 63
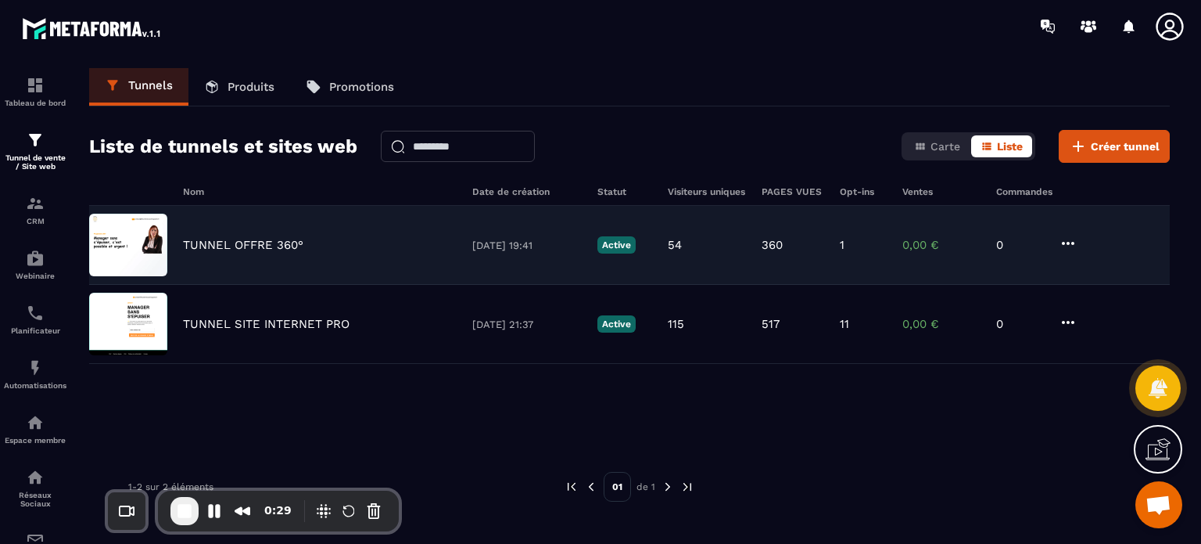
click at [244, 285] on div "TUNNEL OFFRE 360° [DATE] 19:41 Active 54 360 1 0,00 € 0" at bounding box center [629, 324] width 1081 height 79
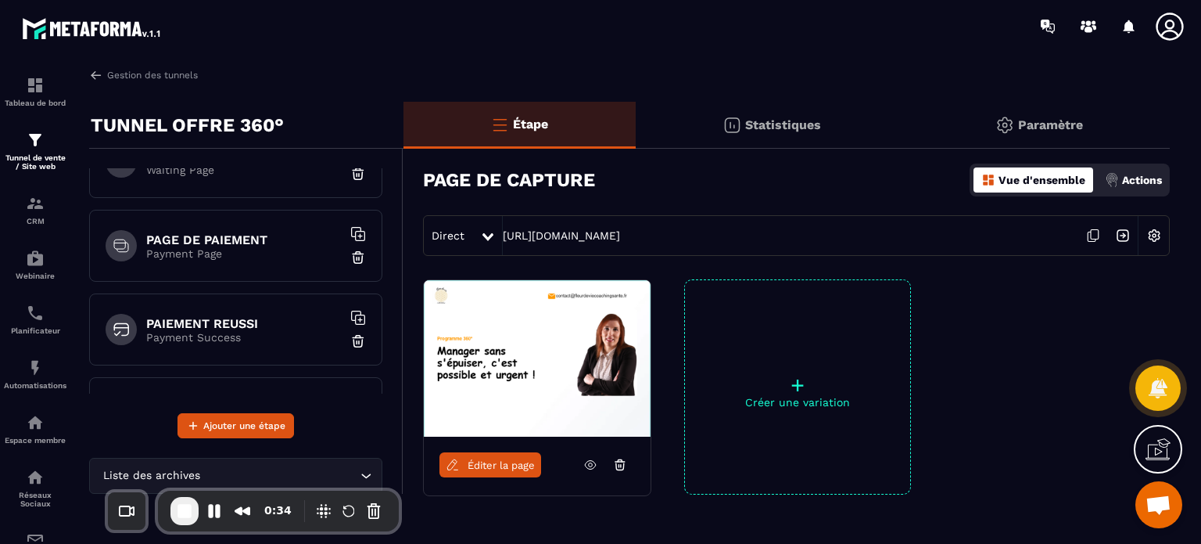
scroll to position [204, 0]
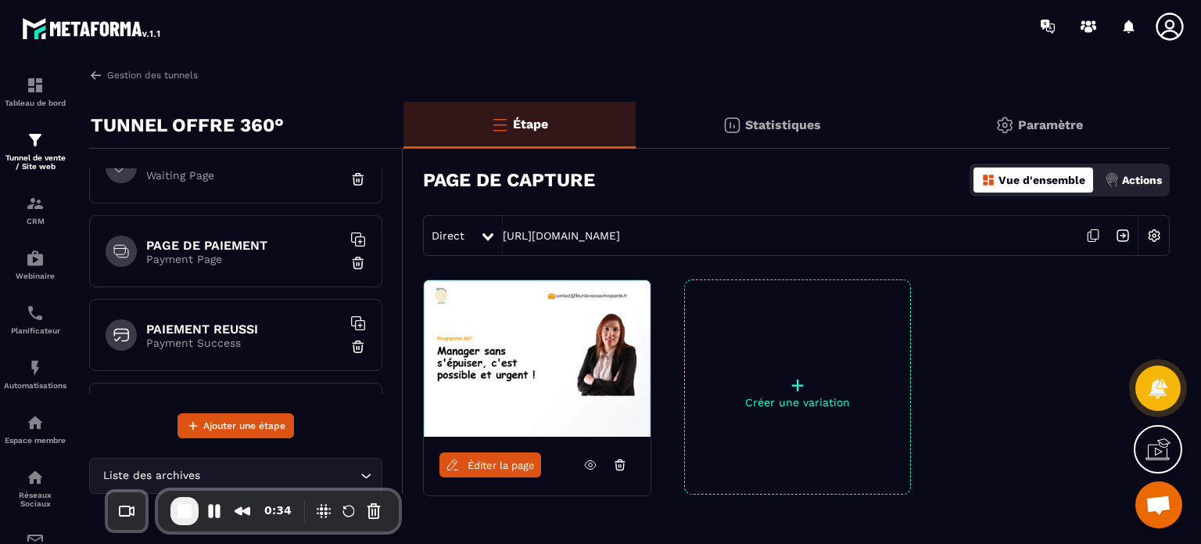
click at [163, 256] on p "Payment Page" at bounding box center [244, 259] width 196 height 13
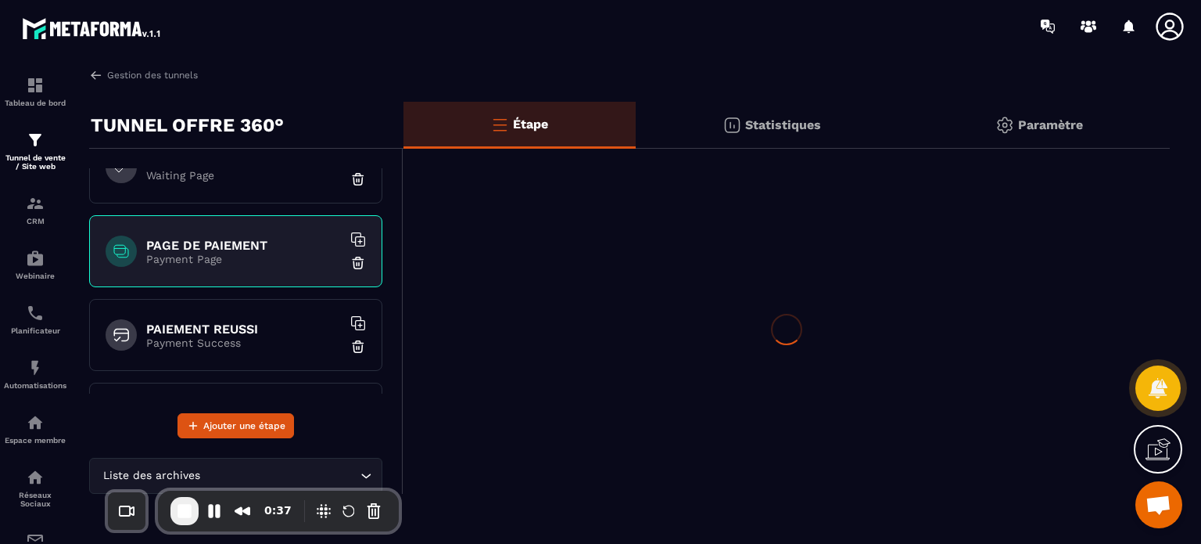
click at [275, 328] on h6 "PAIEMENT REUSSI" at bounding box center [244, 328] width 196 height 15
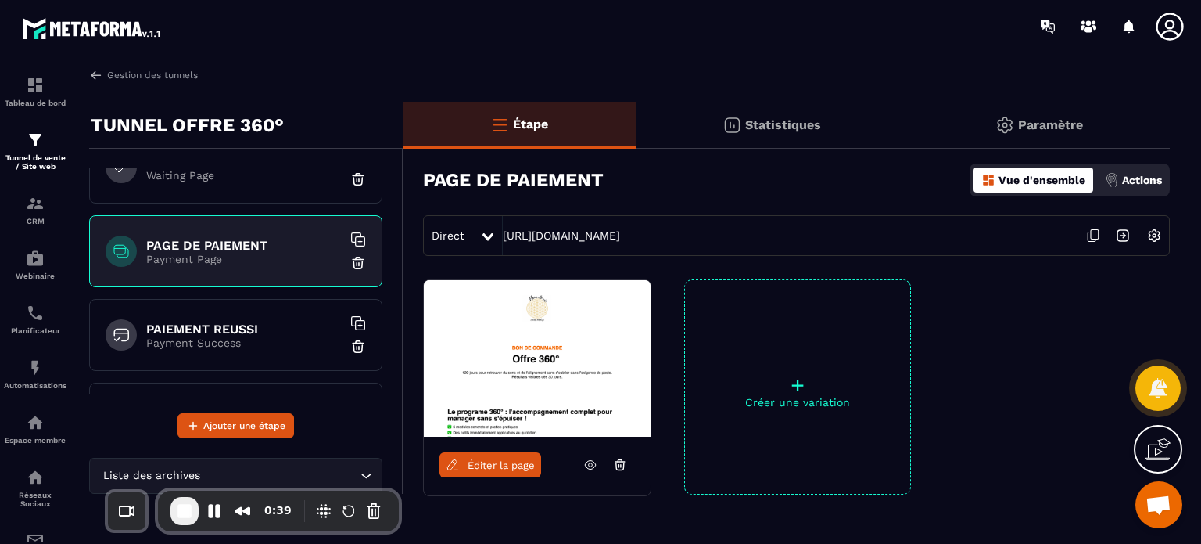
click at [501, 461] on span "Éditer la page" at bounding box center [501, 465] width 67 height 12
